Goal: Task Accomplishment & Management: Use online tool/utility

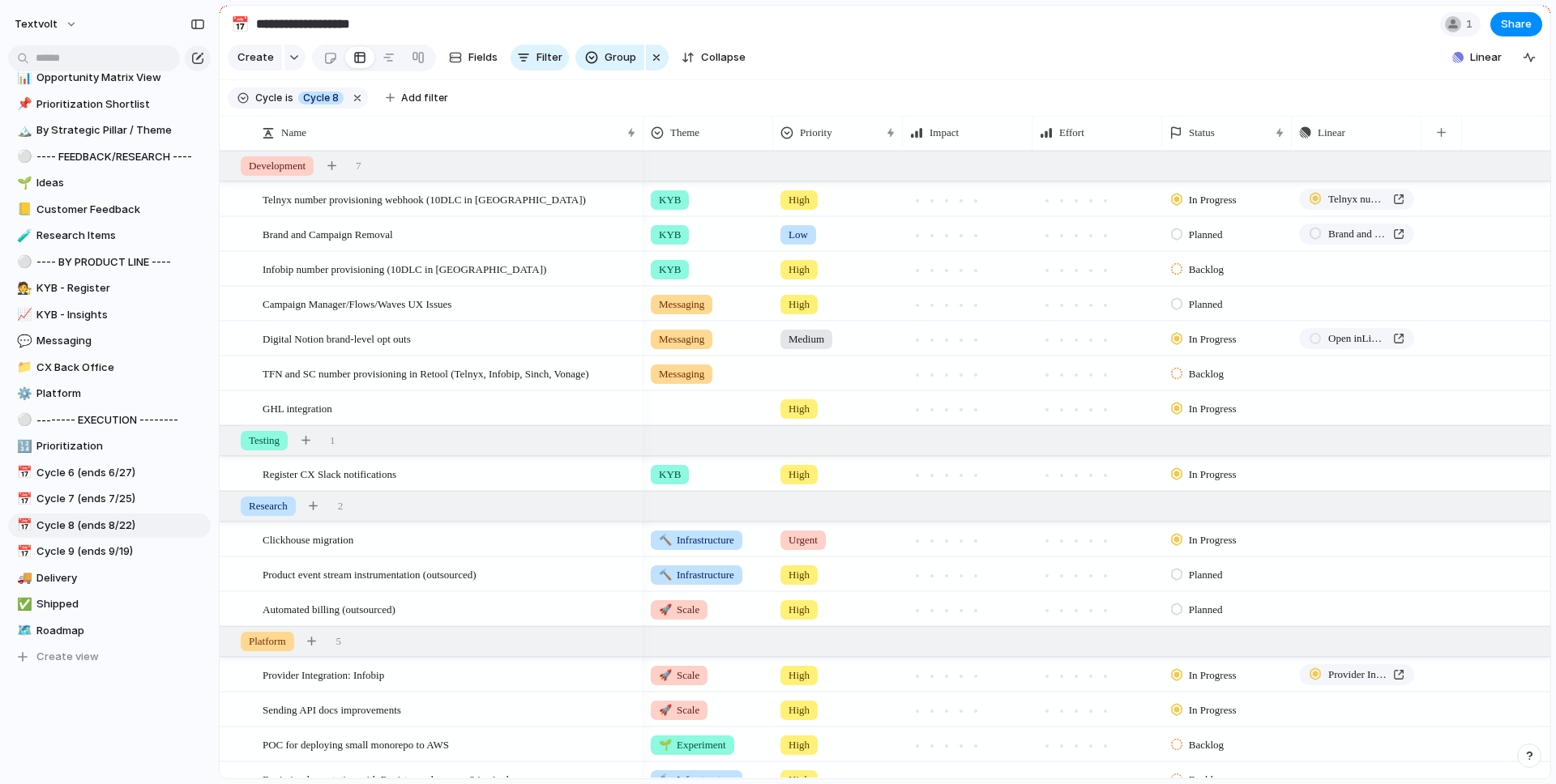
click at [825, 376] on div at bounding box center [837, 371] width 128 height 27
click at [811, 465] on span "High" at bounding box center [802, 468] width 23 height 16
click at [1211, 367] on span "Backlog" at bounding box center [1206, 375] width 35 height 16
click at [1209, 473] on span "Planned" at bounding box center [1209, 469] width 41 height 16
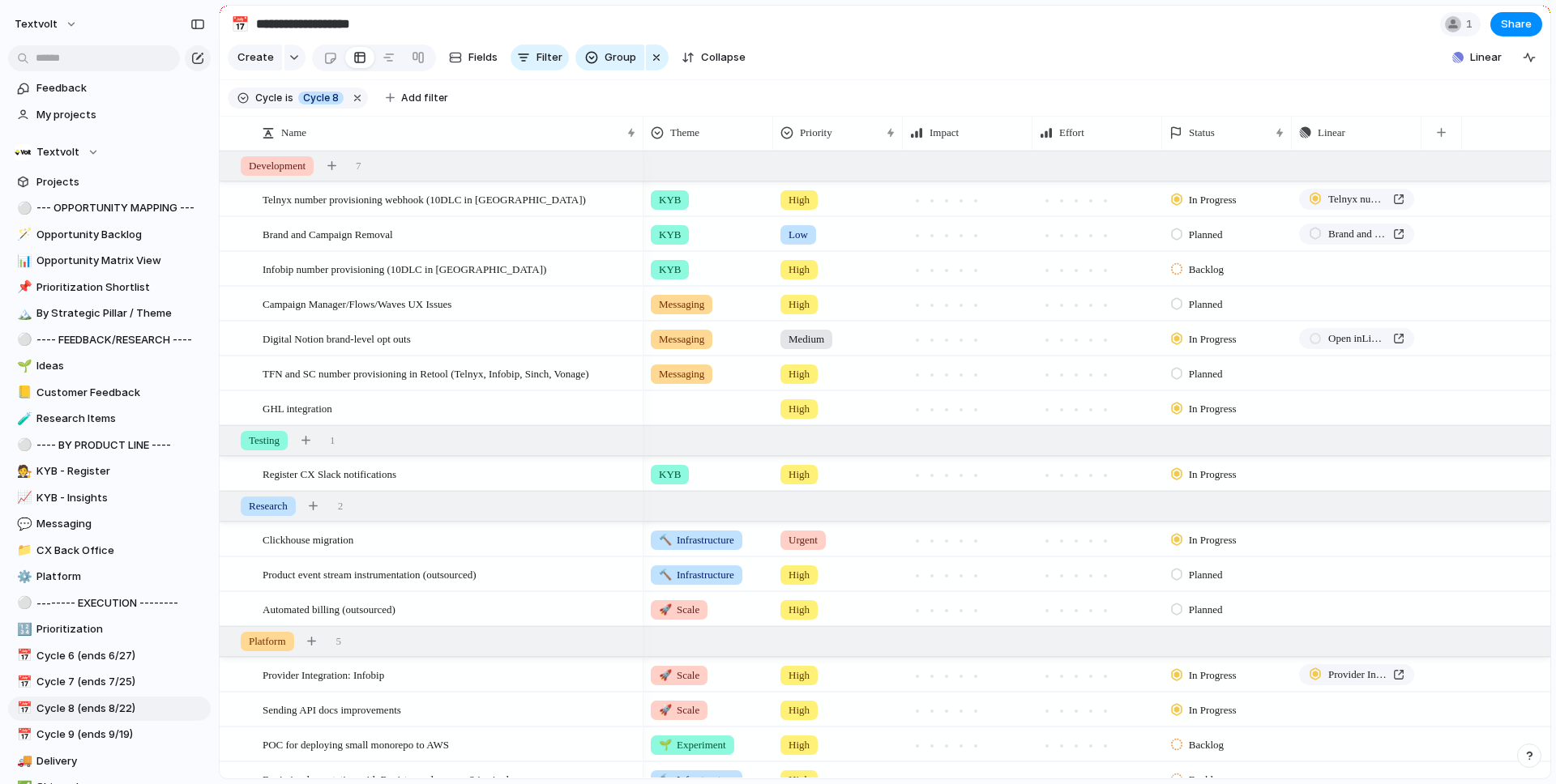
click at [800, 535] on span "Urgent" at bounding box center [802, 540] width 29 height 16
click at [793, 638] on span "High" at bounding box center [802, 634] width 23 height 16
click at [949, 77] on section "Create Fields Filter Group Zoom Collapse Linear" at bounding box center [885, 60] width 1331 height 39
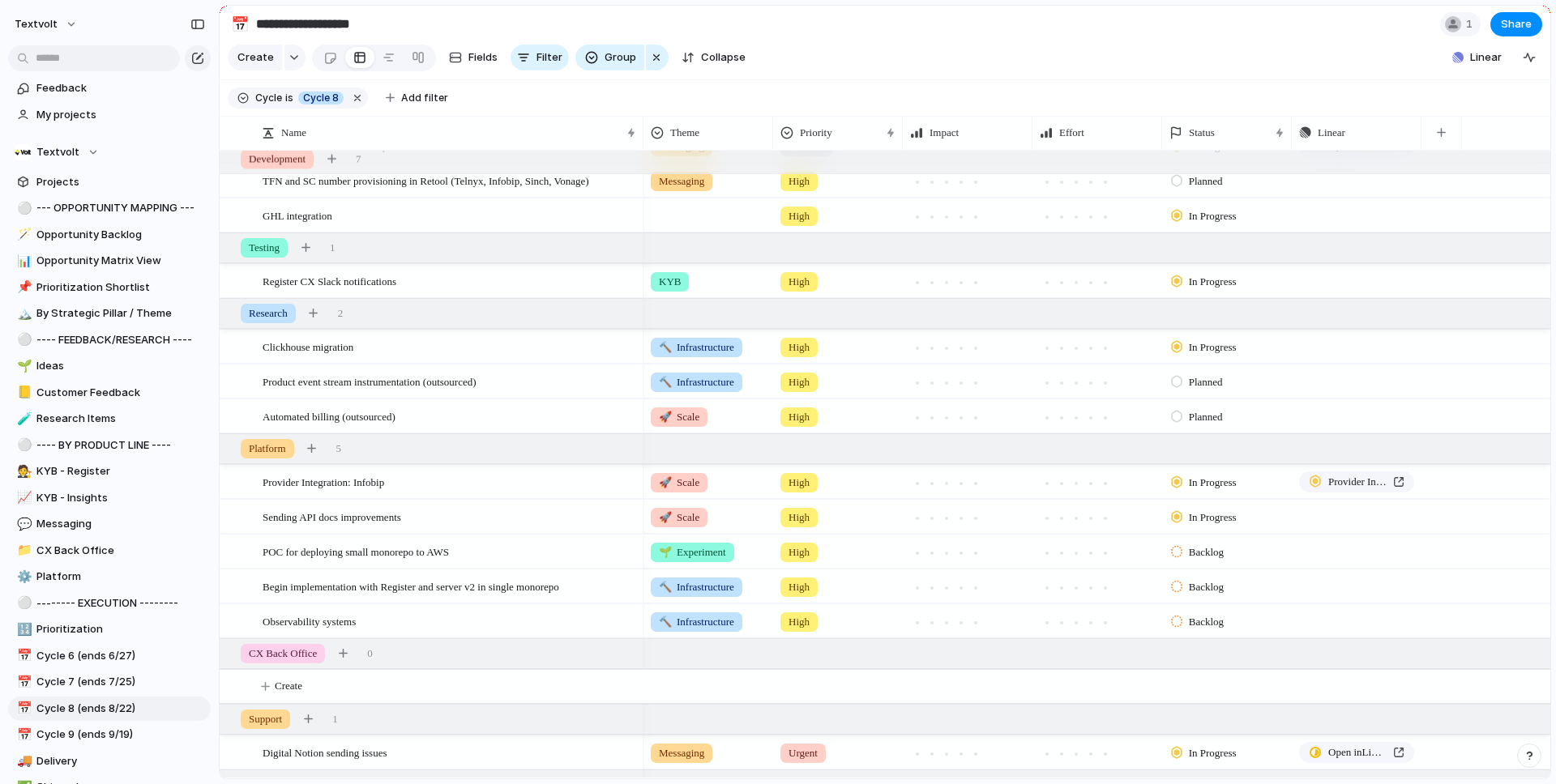
scroll to position [251, 0]
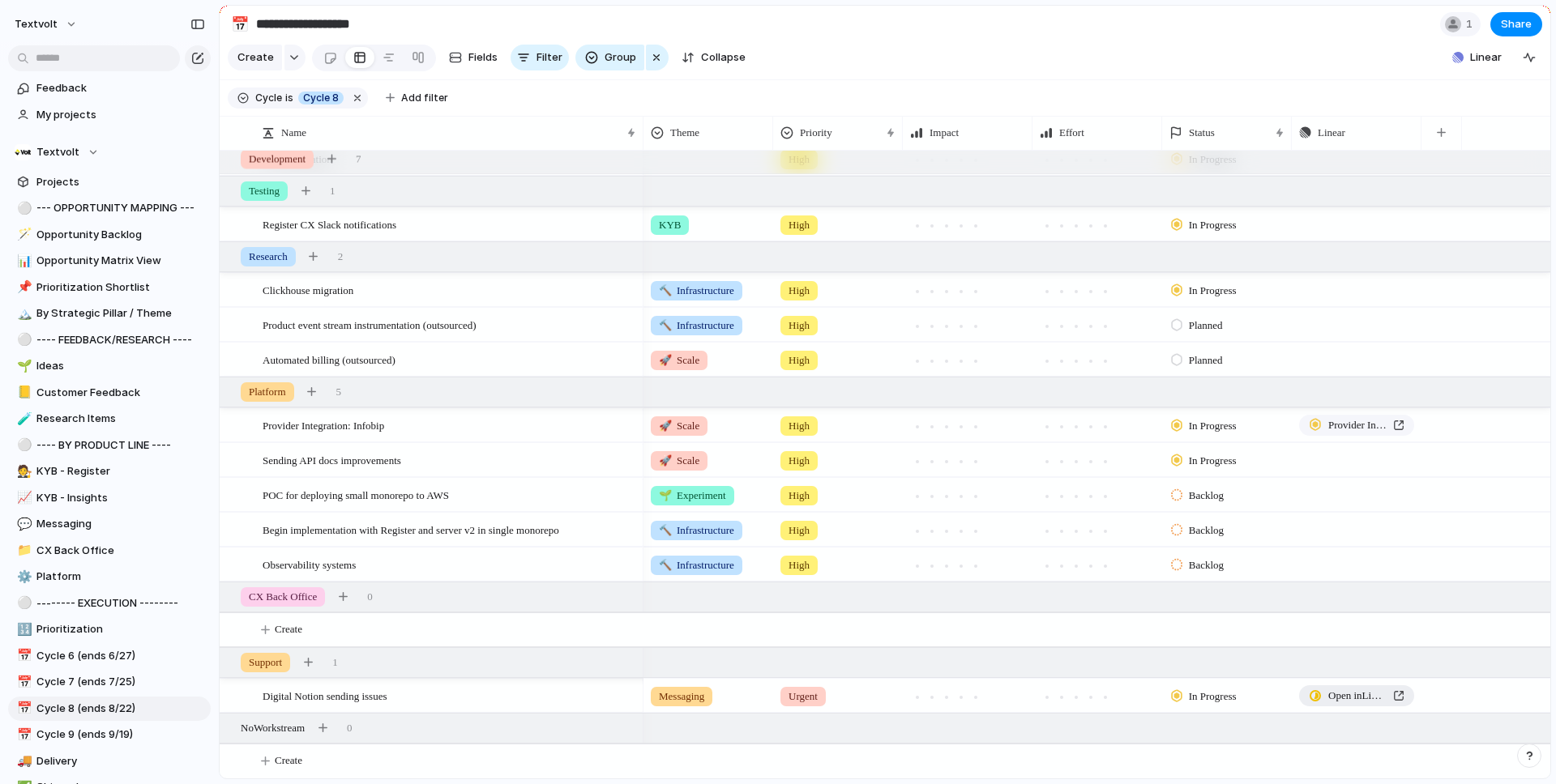
click at [1337, 694] on span "Open in Linear" at bounding box center [1357, 695] width 58 height 16
click at [1262, 46] on section "Create Fields Filter Group Zoom Collapse Linear" at bounding box center [885, 60] width 1331 height 39
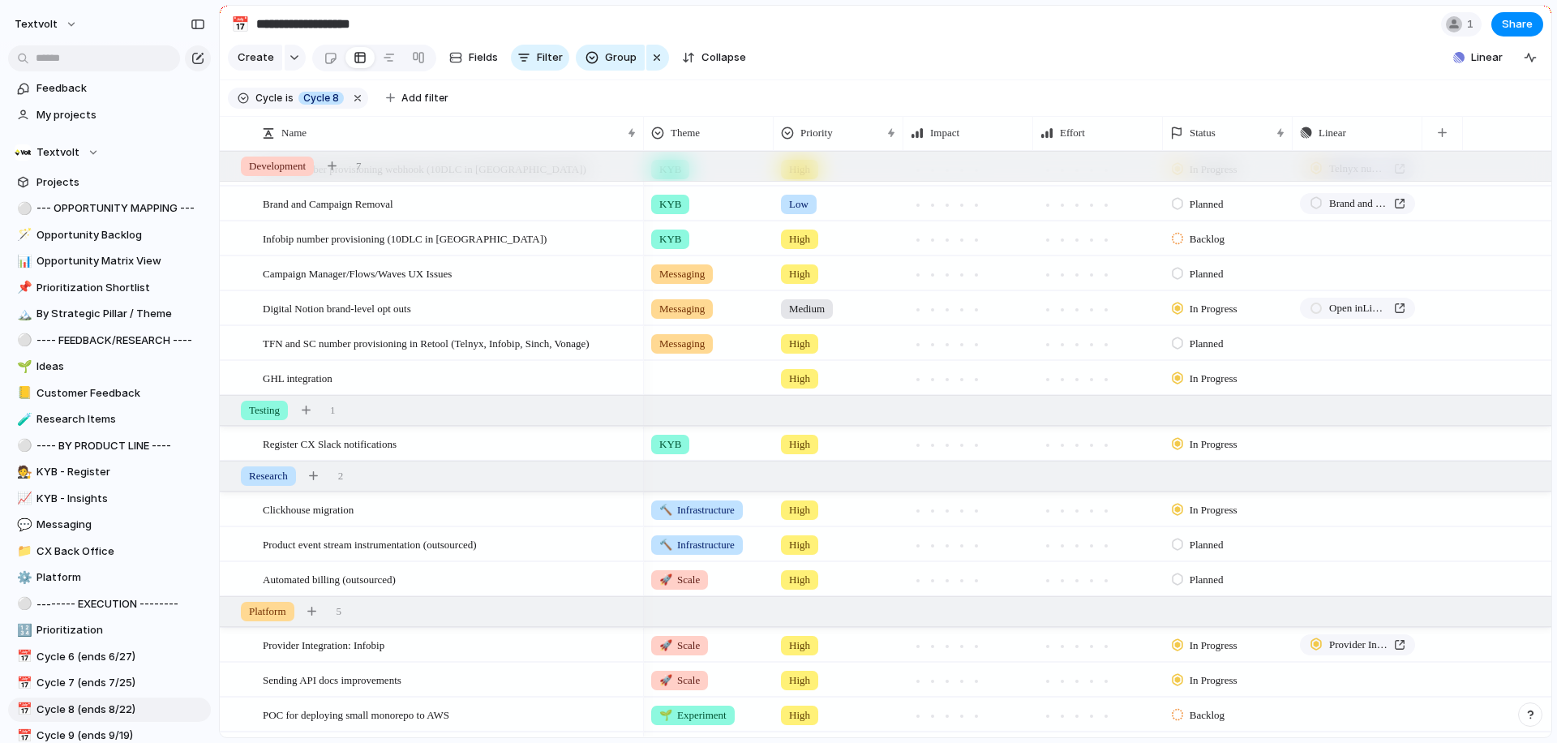
scroll to position [0, 0]
